Goal: Task Accomplishment & Management: Manage account settings

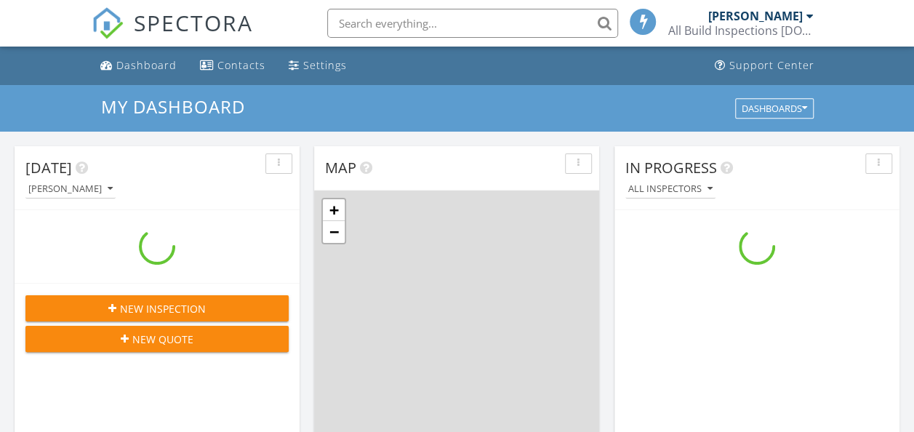
scroll to position [1345, 936]
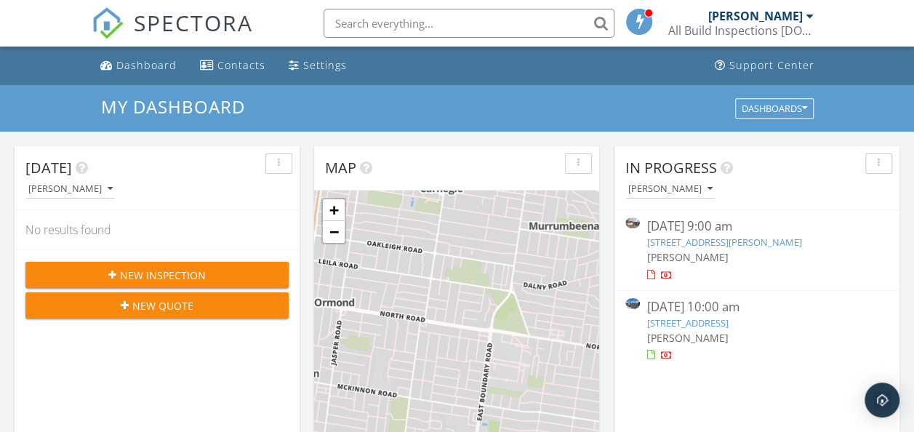
click at [717, 328] on div "17 Mavho St, Bentleigh, VIC 3204" at bounding box center [757, 323] width 220 height 14
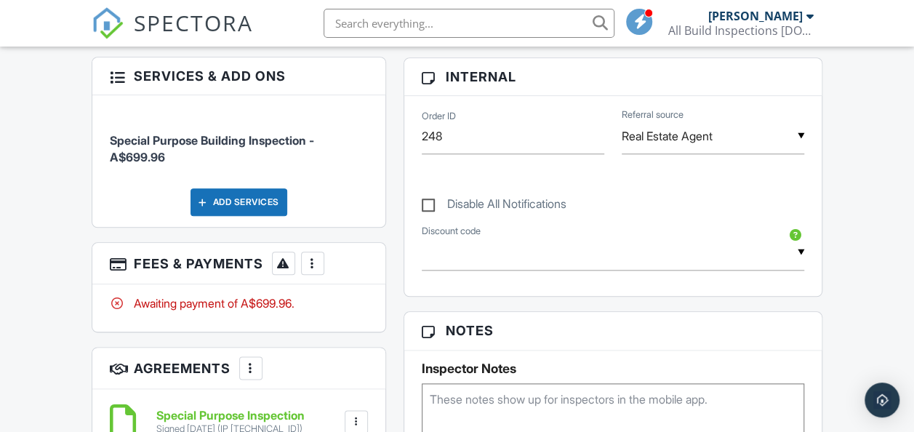
scroll to position [727, 0]
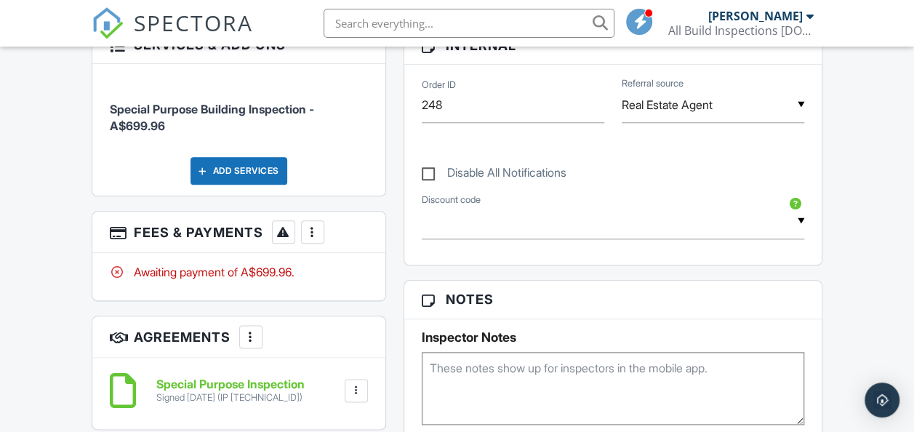
click at [311, 225] on div at bounding box center [312, 232] width 15 height 15
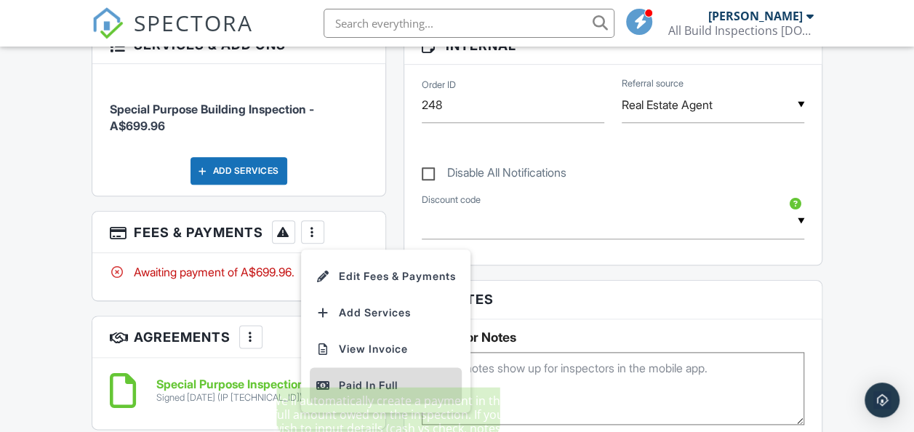
click at [397, 377] on div "Paid In Full" at bounding box center [386, 385] width 140 height 17
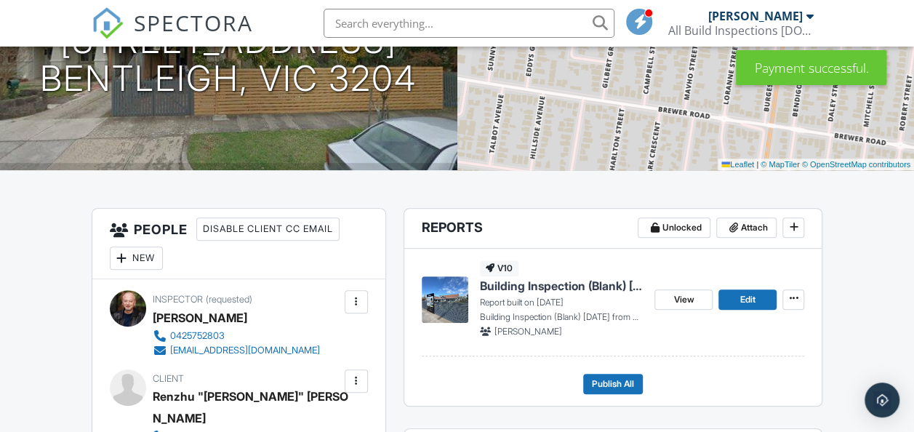
scroll to position [364, 0]
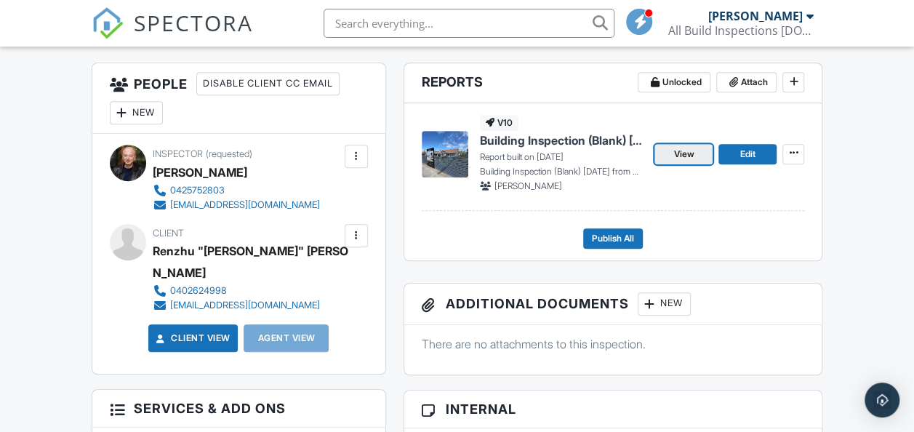
click at [702, 153] on link "View" at bounding box center [683, 154] width 58 height 20
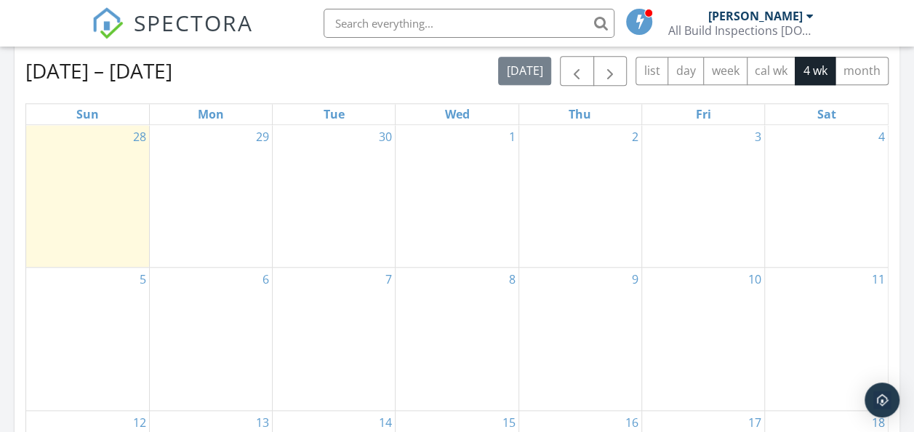
scroll to position [291, 0]
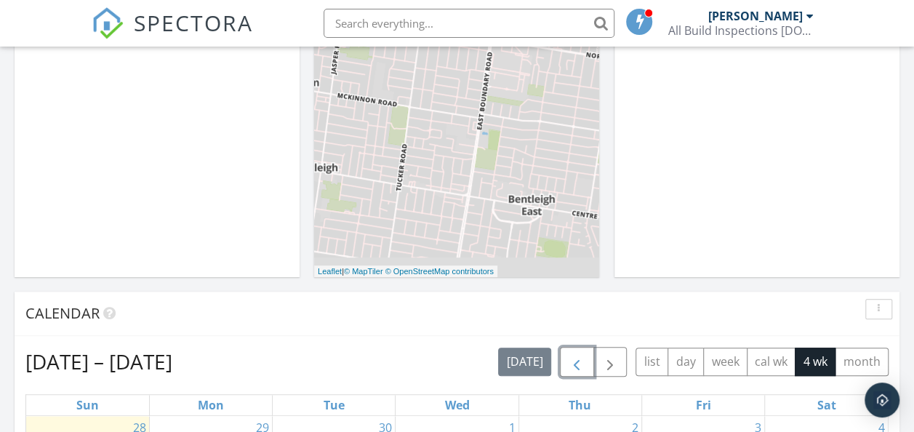
click at [582, 368] on span "button" at bounding box center [576, 361] width 17 height 17
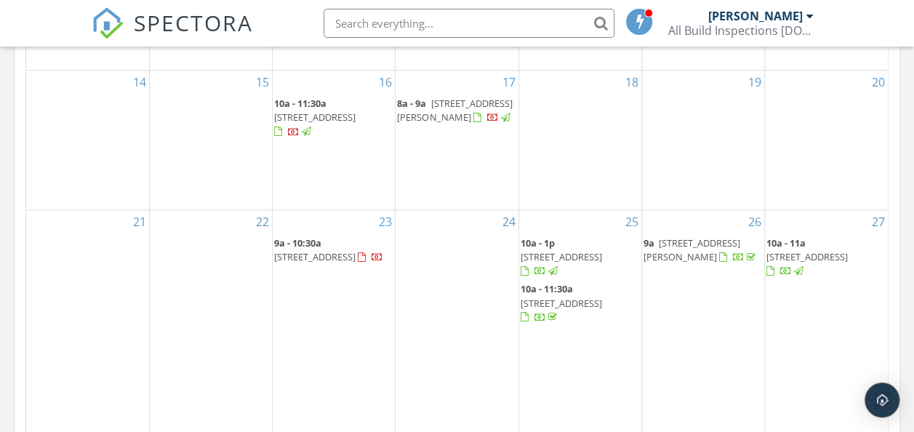
scroll to position [945, 0]
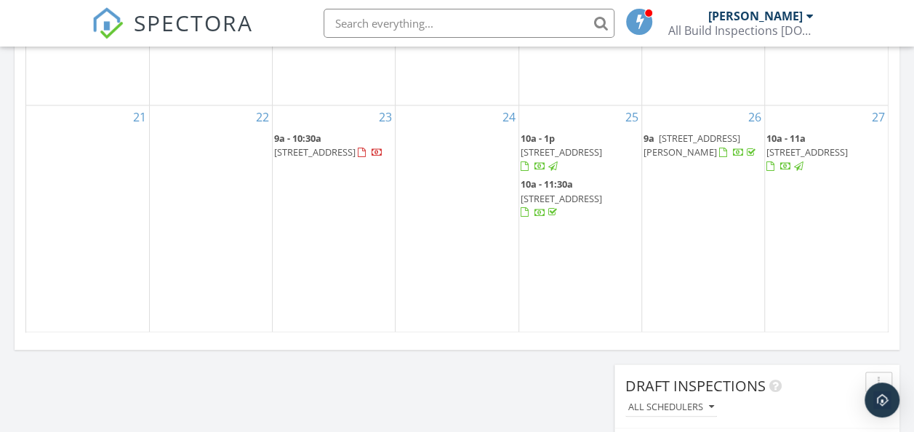
click at [792, 145] on span "10a - 11a" at bounding box center [785, 138] width 39 height 13
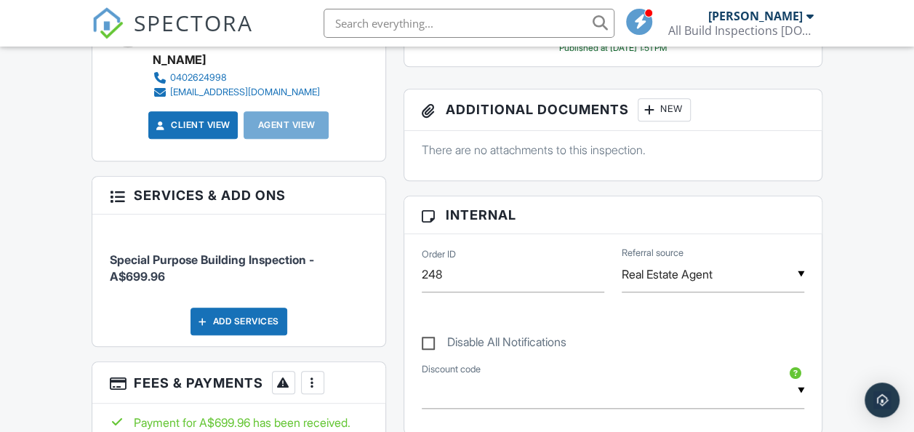
scroll to position [570, 0]
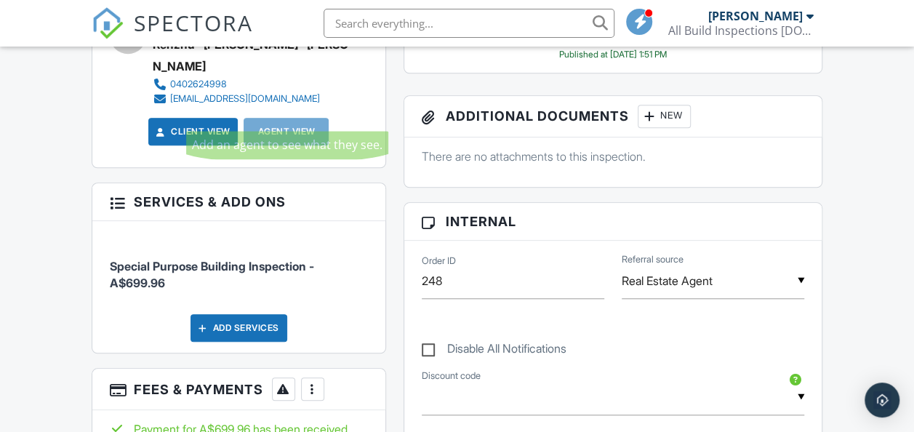
click at [310, 118] on div "Agent View" at bounding box center [286, 132] width 85 height 28
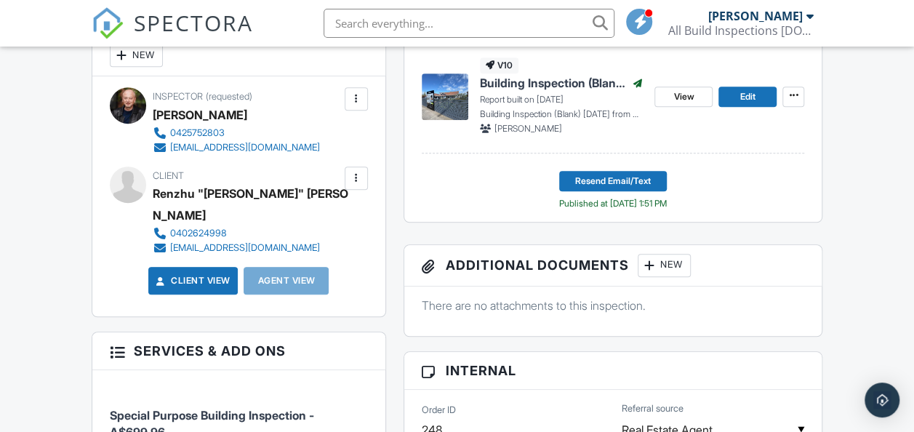
scroll to position [425, 0]
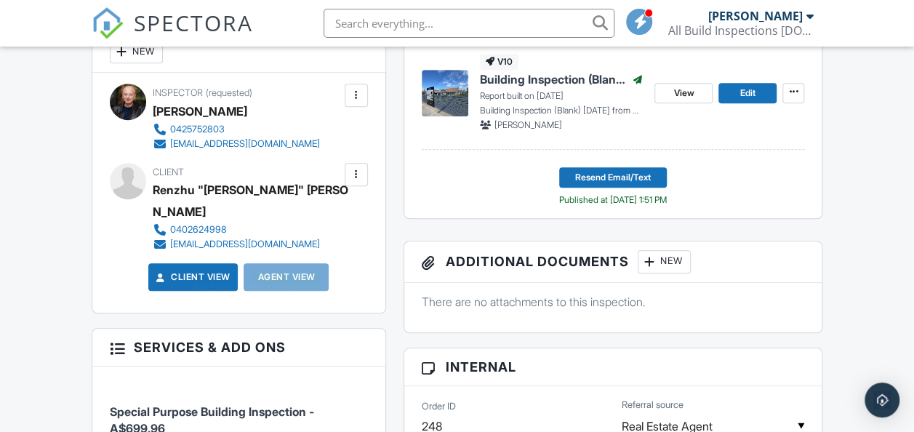
click at [291, 263] on div "Agent View" at bounding box center [286, 277] width 85 height 28
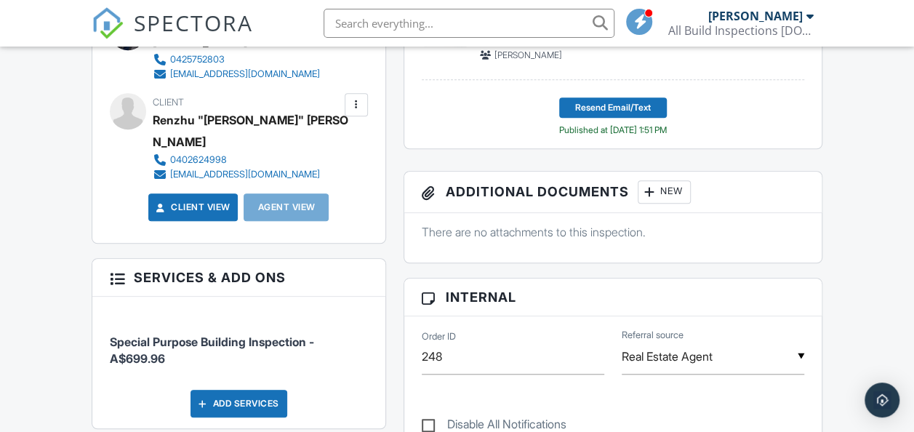
scroll to position [349, 0]
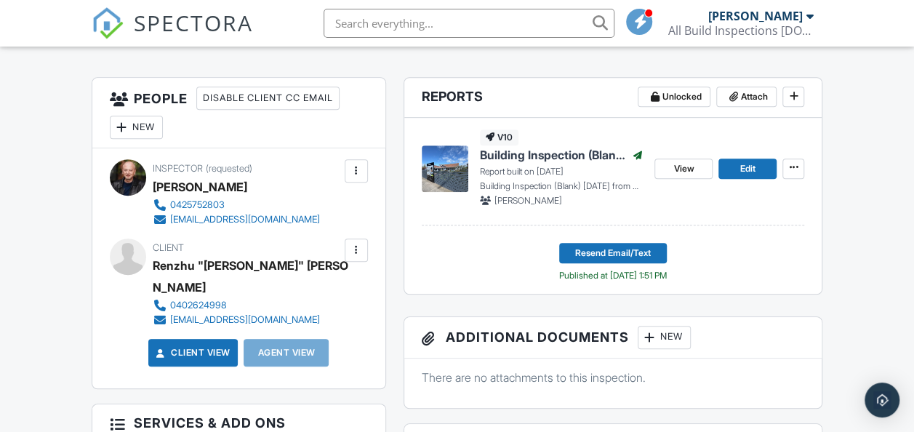
click at [359, 170] on div at bounding box center [356, 171] width 15 height 15
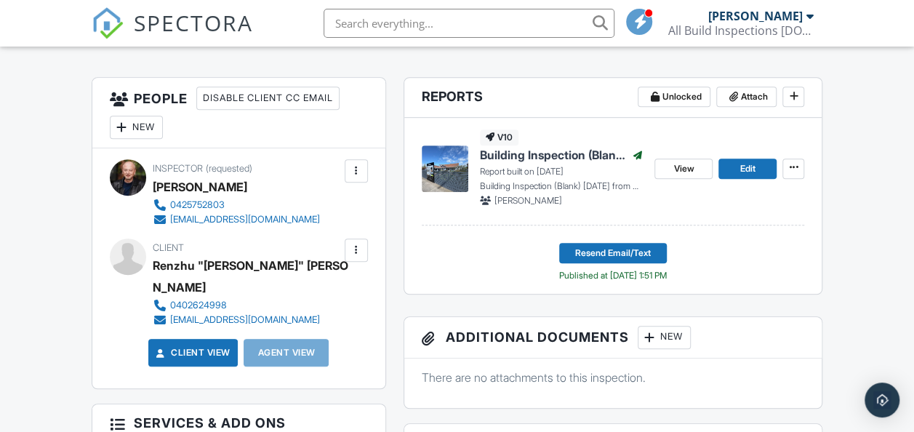
click at [362, 246] on div at bounding box center [356, 250] width 15 height 15
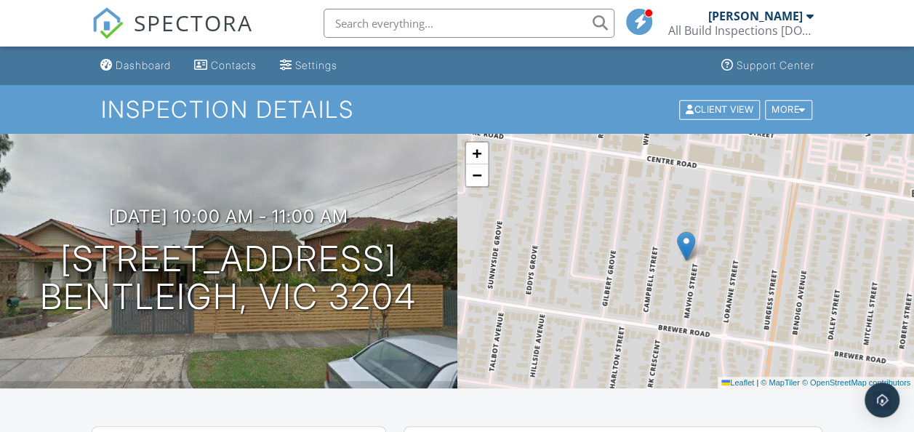
scroll to position [0, 0]
click at [805, 106] on div at bounding box center [802, 109] width 7 height 9
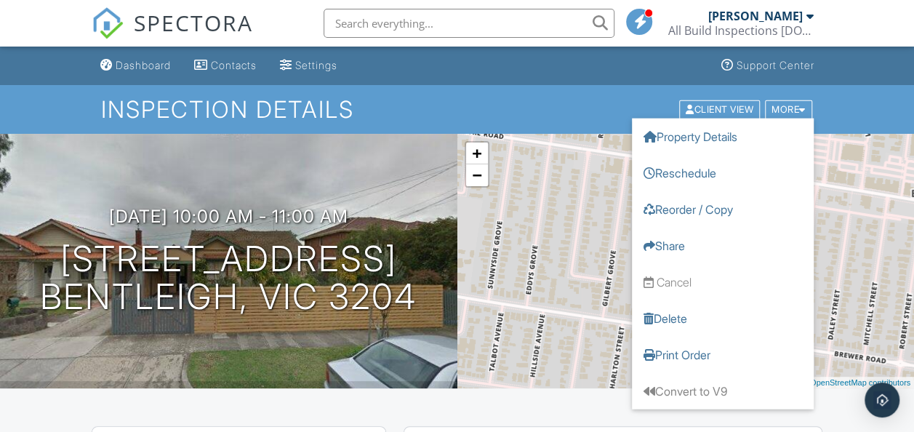
click at [520, 106] on h1 "Inspection Details" at bounding box center [457, 109] width 713 height 25
